Goal: Submit feedback/report problem: Submit feedback/report problem

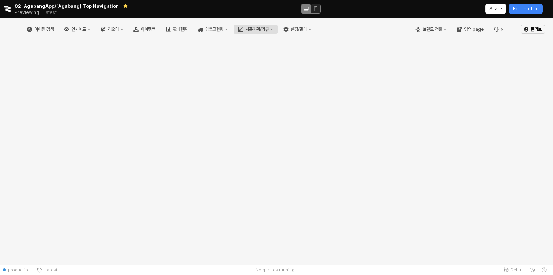
click at [269, 27] on div "시즌기획/리뷰" at bounding box center [257, 29] width 23 height 5
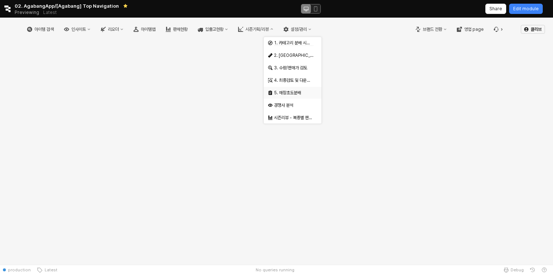
click at [299, 92] on div "5. 매장초도분배" at bounding box center [293, 93] width 39 height 6
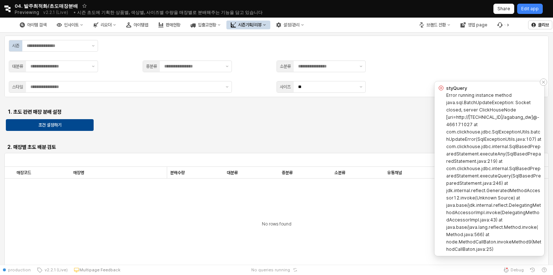
drag, startPoint x: 496, startPoint y: 247, endPoint x: 445, endPoint y: 94, distance: 161.1
click at [445, 94] on div "Error running instance method java.sql.BatchUpdateException: Socket closed, ser…" at bounding box center [490, 172] width 104 height 161
copy label "Error running instance method java.sql.BatchUpdateException: Socket closed, ser…"
click at [481, 104] on label "Error running instance method java.sql.BatchUpdateException: Socket closed, ser…" at bounding box center [494, 171] width 95 height 159
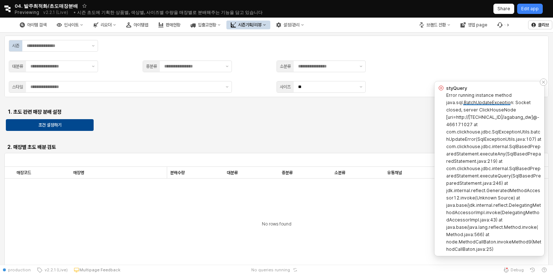
click at [497, 108] on label "Error running instance method java.sql.BatchUpdateException: Socket closed, ser…" at bounding box center [494, 171] width 95 height 159
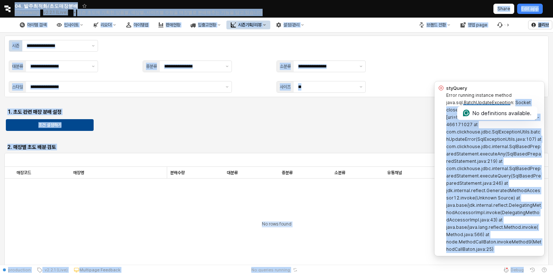
drag, startPoint x: 514, startPoint y: 102, endPoint x: 458, endPoint y: 107, distance: 55.9
click at [458, 107] on html "styQuery Error running instance method java.sql.BatchUpdateException: Socket cl…" at bounding box center [276, 137] width 553 height 275
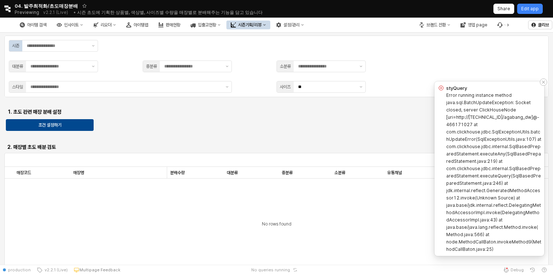
click at [456, 137] on label "Error running instance method java.sql.BatchUpdateException: Socket closed, ser…" at bounding box center [494, 171] width 95 height 159
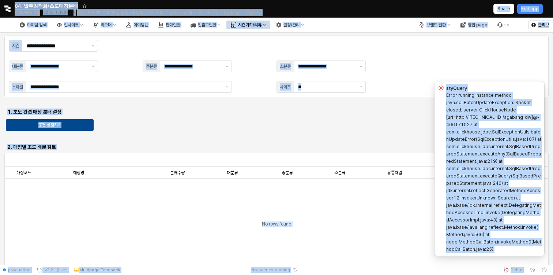
copy div "lorEmips Dolor sitamet consecte adipis elit.sed.DoeiuSmodteMporincid: Utlabo et…"
click at [503, 149] on div "Error running instance method java.sql.BatchUpdateException: Socket closed, ser…" at bounding box center [494, 172] width 95 height 161
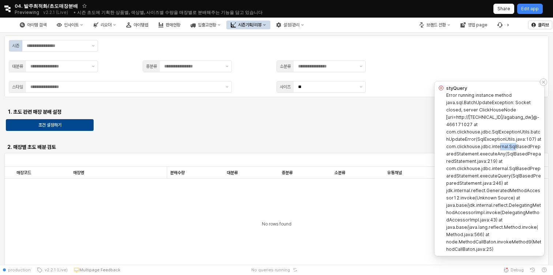
click at [503, 149] on div "Error running instance method java.sql.BatchUpdateException: Socket closed, ser…" at bounding box center [494, 172] width 95 height 161
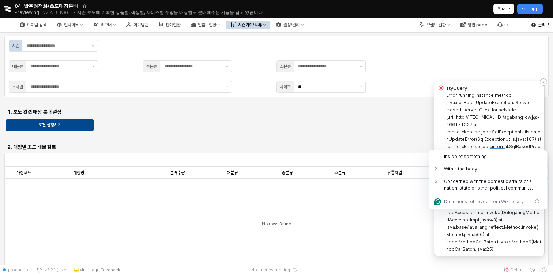
click at [496, 234] on div "Error running instance method java.sql.BatchUpdateException: Socket closed, ser…" at bounding box center [494, 172] width 95 height 161
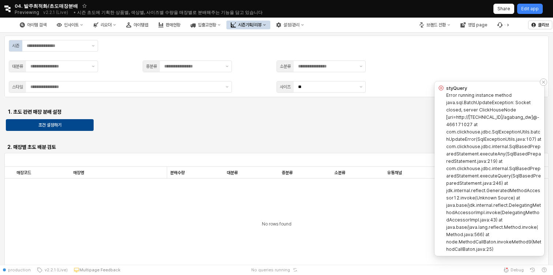
drag, startPoint x: 495, startPoint y: 247, endPoint x: 444, endPoint y: 87, distance: 168.1
click at [444, 87] on div "styQuery Error running instance method java.sql.BatchUpdateException: Socket cl…" at bounding box center [490, 168] width 104 height 168
copy div "styQuery Error running instance method java.sql.BatchUpdateException: Socket cl…"
click at [532, 9] on p "Edit app" at bounding box center [531, 9] width 18 height 6
